Goal: Transaction & Acquisition: Purchase product/service

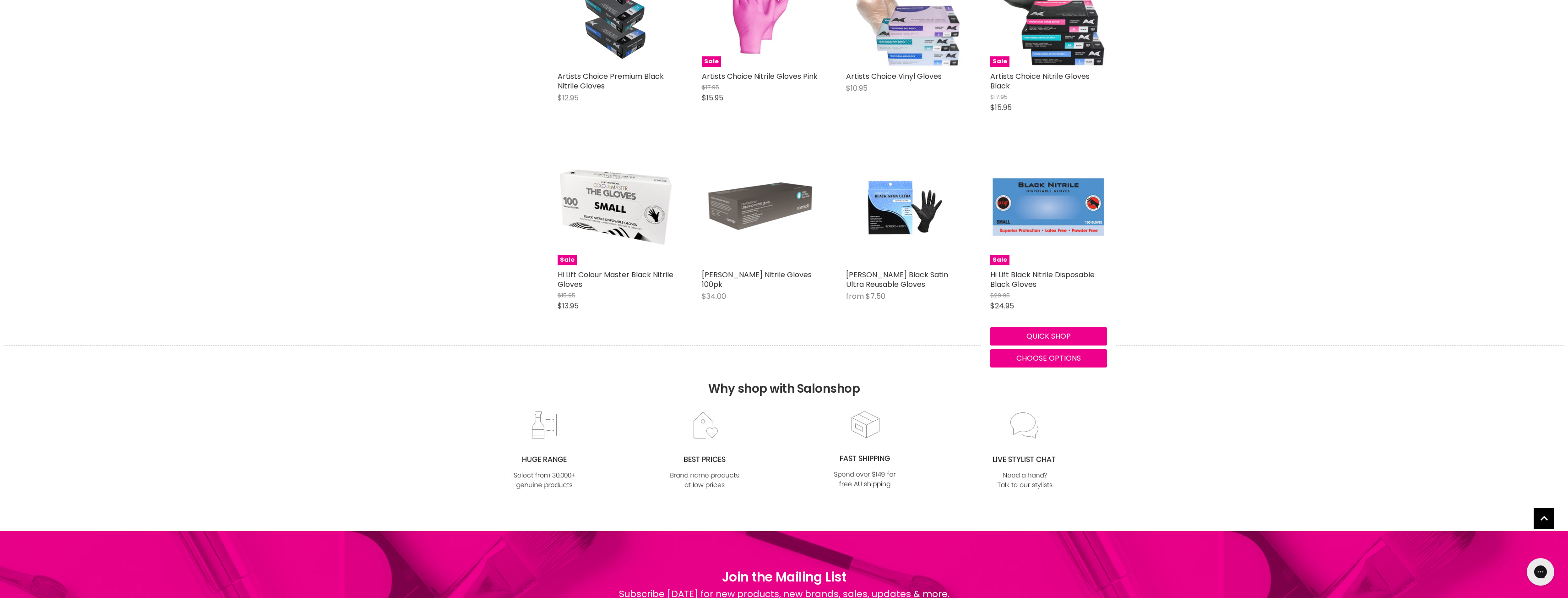
scroll to position [122, 0]
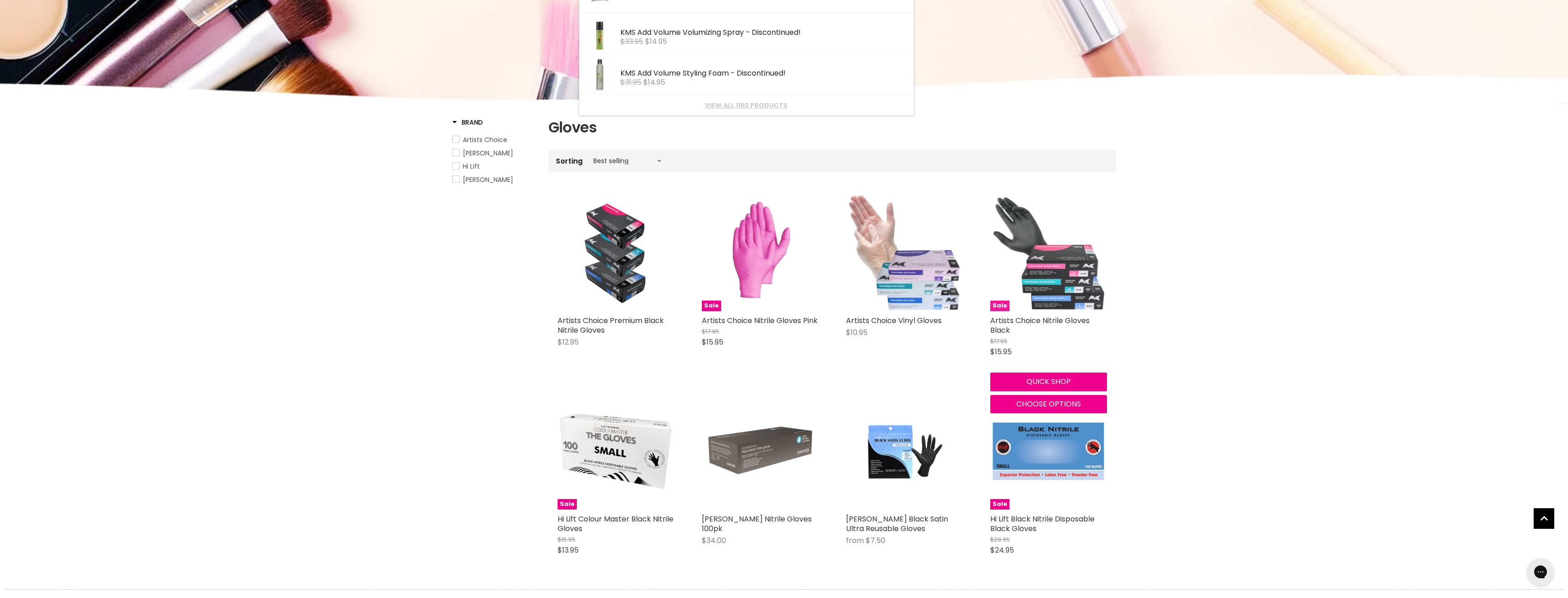
type input "v\"
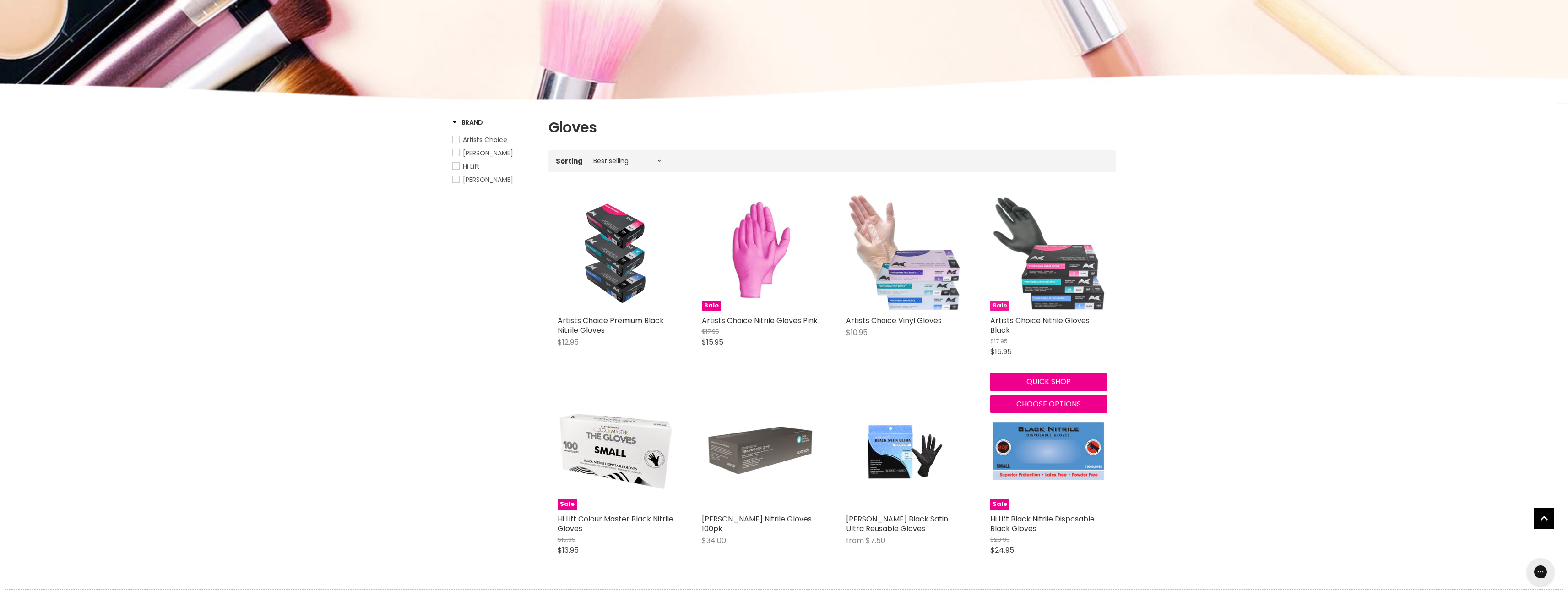
click at [1066, 271] on img "Main content" at bounding box center [1049, 252] width 117 height 117
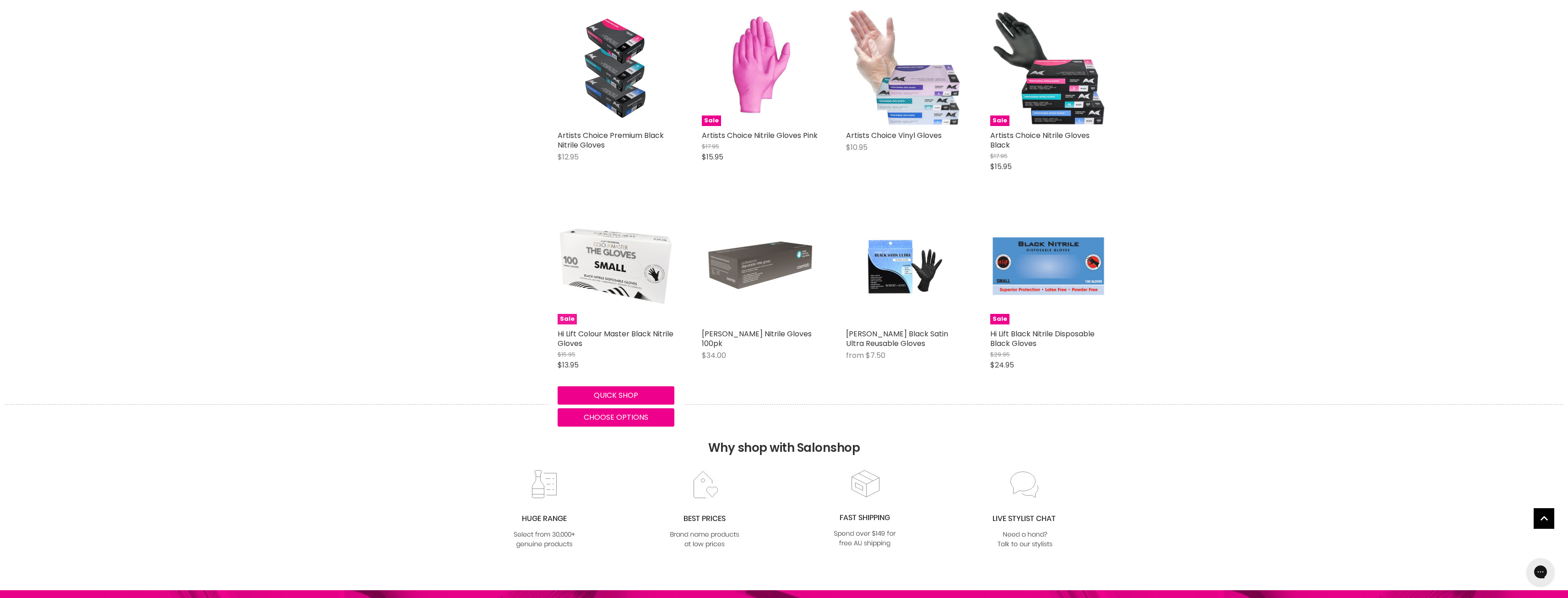
click at [623, 252] on img "Main content" at bounding box center [616, 266] width 117 height 117
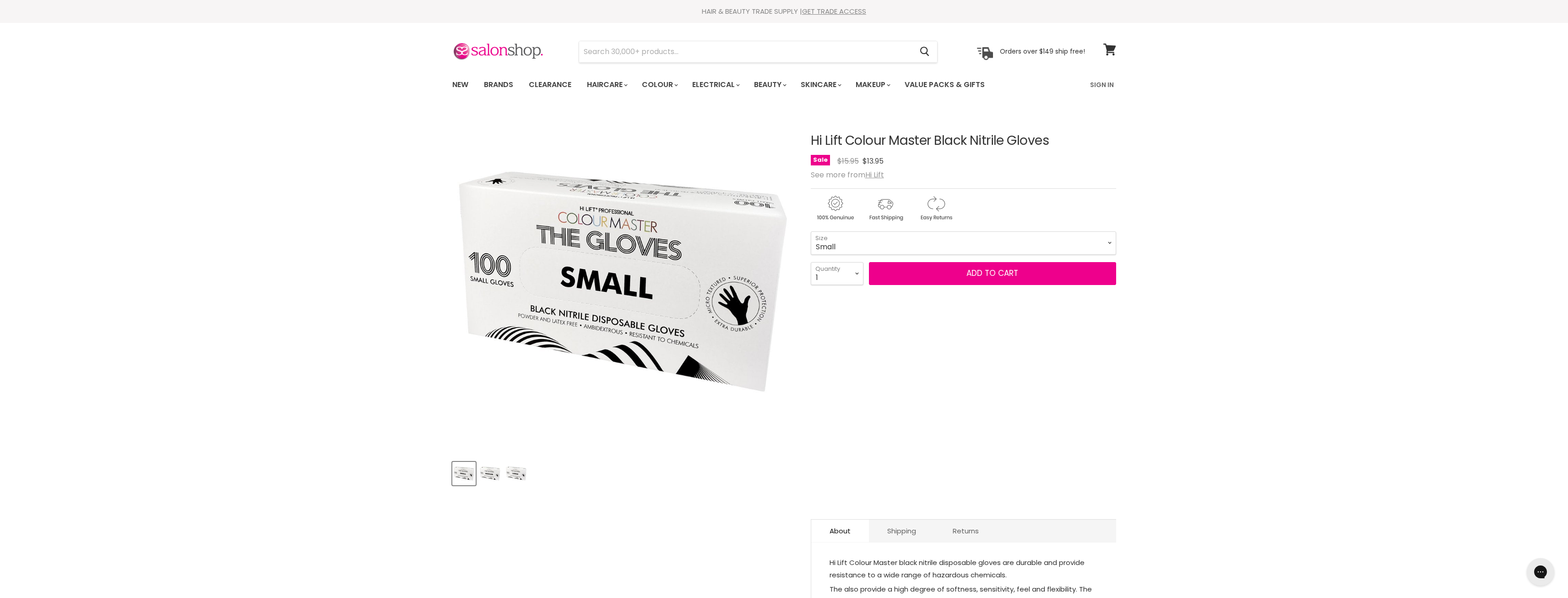
click at [741, 308] on img "Hi Lift Colour Master Black Nitrile Gloves image. Click or Scroll to Zoom." at bounding box center [623, 282] width 342 height 342
